Goal: Navigation & Orientation: Understand site structure

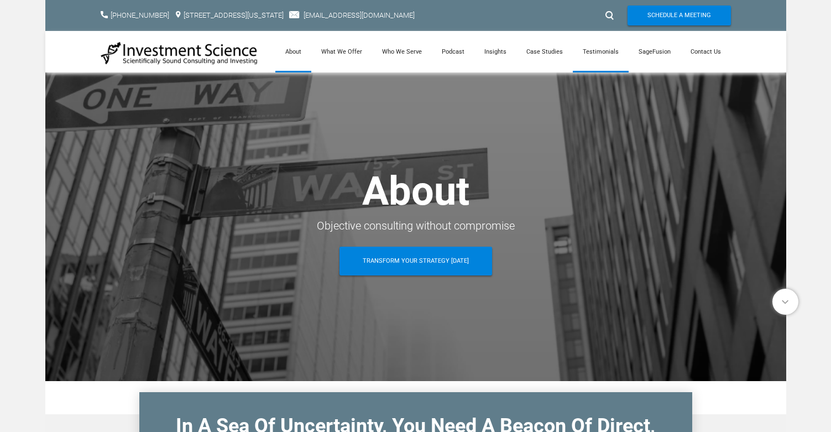
click at [627, 55] on link "Testimonials" at bounding box center [601, 51] width 56 height 41
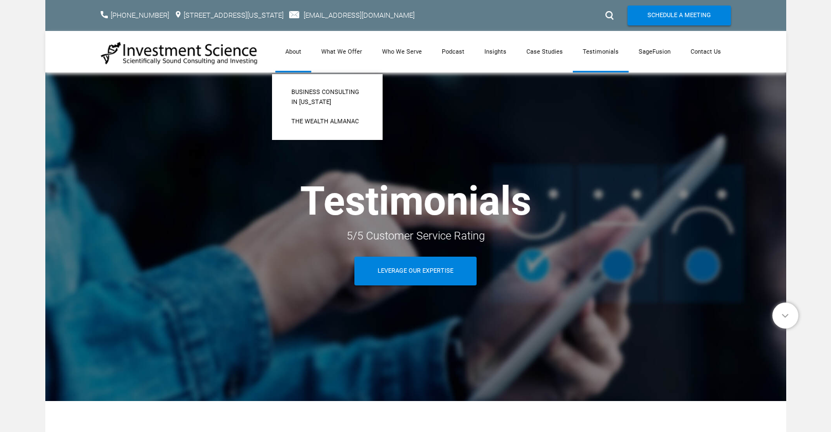
click at [311, 52] on link "About" at bounding box center [293, 51] width 36 height 41
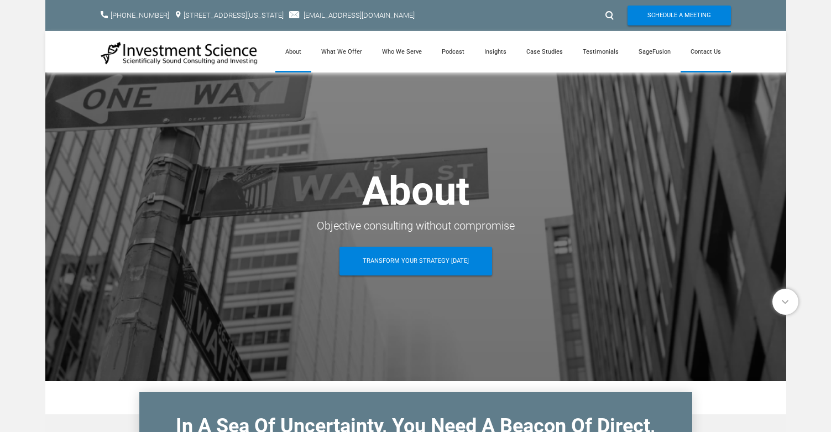
click at [710, 52] on link "Contact Us" at bounding box center [706, 51] width 50 height 41
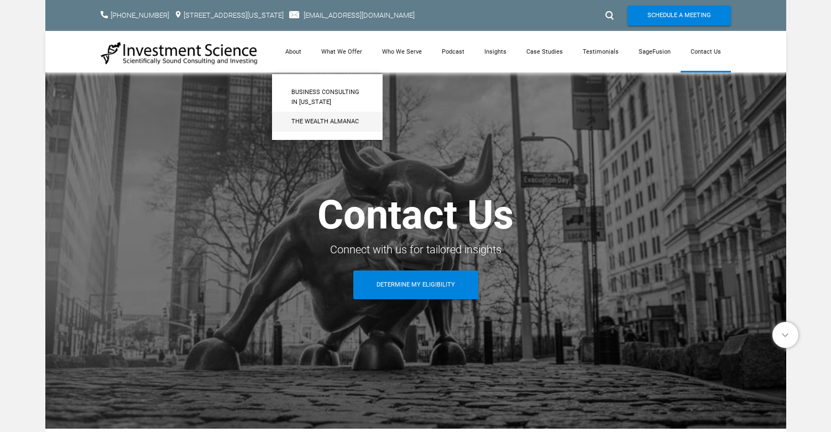
click at [302, 123] on span "The Wealth Almanac​" at bounding box center [327, 122] width 72 height 10
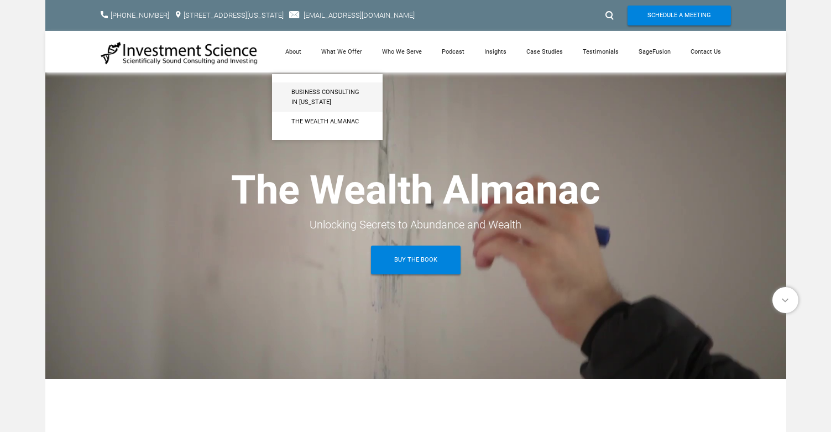
click at [306, 103] on span "Business Consulting in [US_STATE]" at bounding box center [327, 96] width 72 height 19
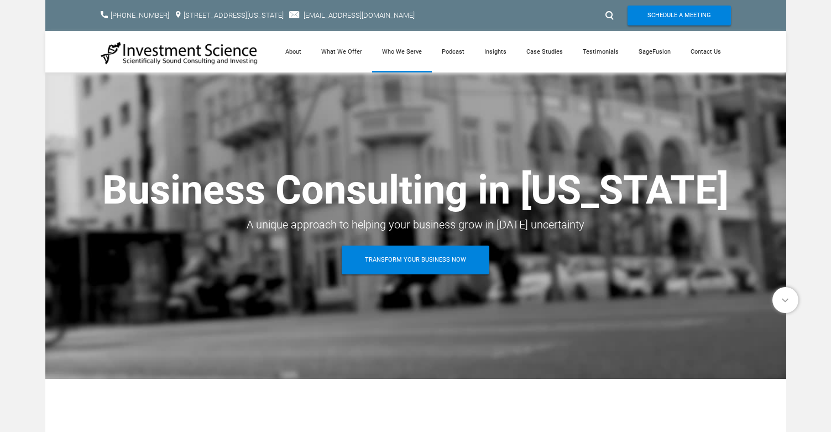
click at [421, 53] on link "Who We Serve" at bounding box center [402, 51] width 60 height 41
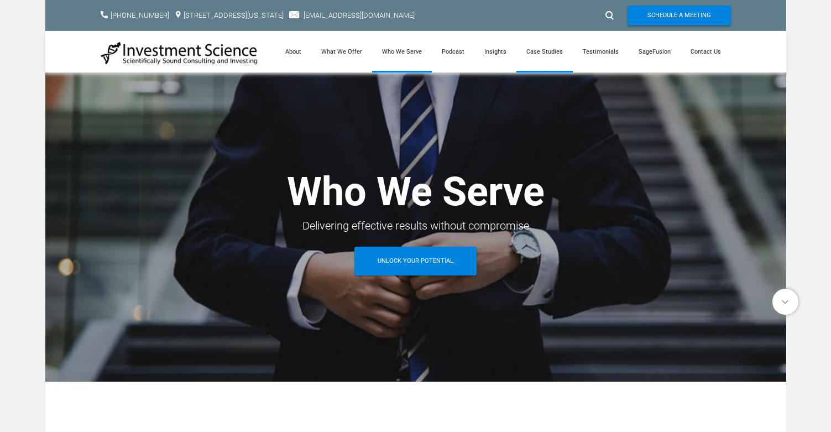
click at [546, 61] on link "Case Studies" at bounding box center [545, 51] width 56 height 41
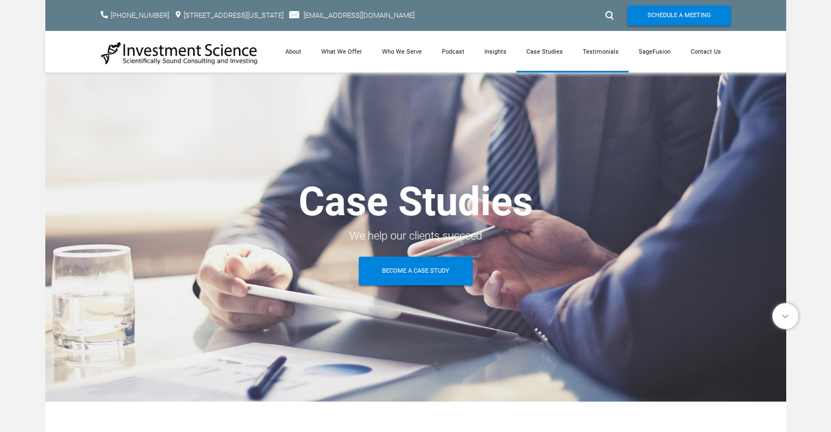
click at [593, 63] on link "Testimonials" at bounding box center [601, 51] width 56 height 41
